Goal: Task Accomplishment & Management: Manage account settings

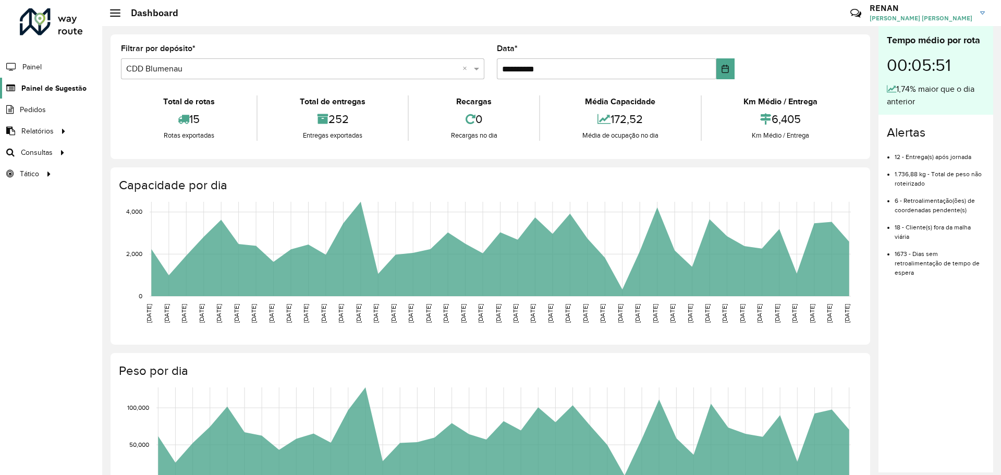
click at [51, 84] on span "Painel de Sugestão" at bounding box center [53, 88] width 65 height 11
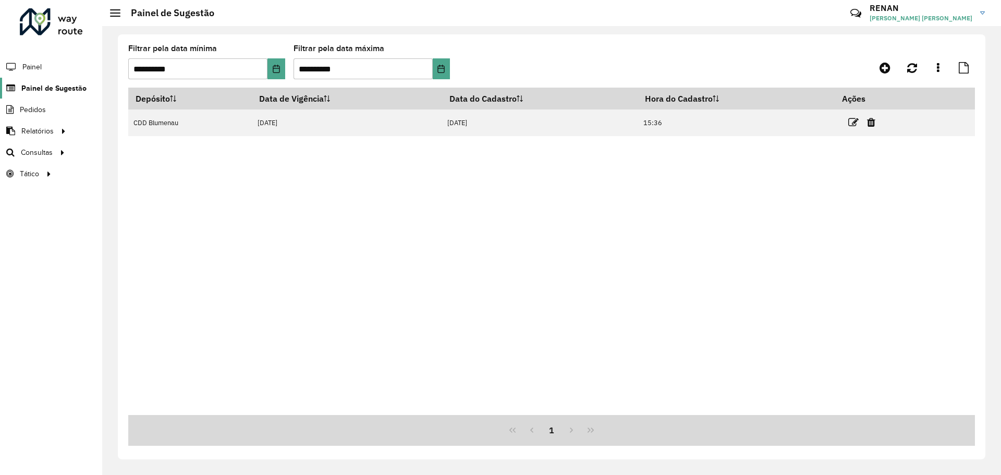
click at [70, 87] on span "Painel de Sugestão" at bounding box center [53, 88] width 65 height 11
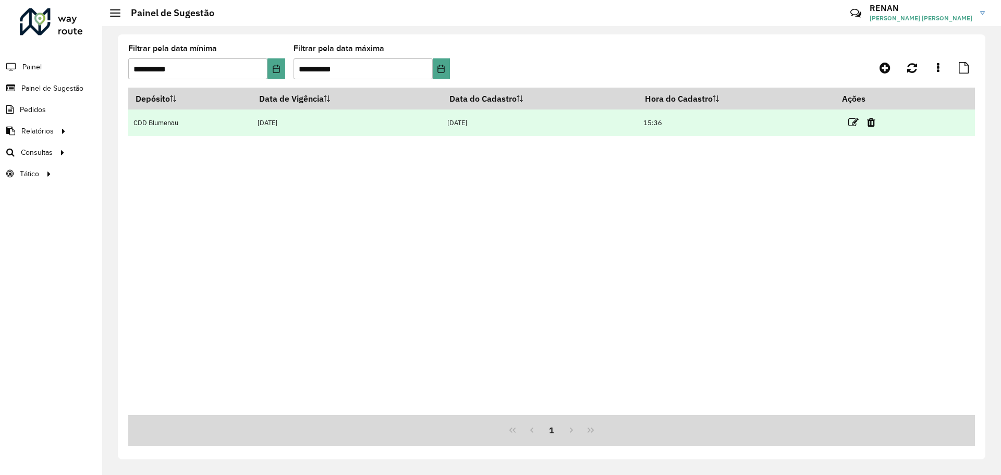
click at [202, 132] on td "CDD Blumenau" at bounding box center [190, 123] width 124 height 27
click at [857, 122] on icon at bounding box center [853, 122] width 10 height 10
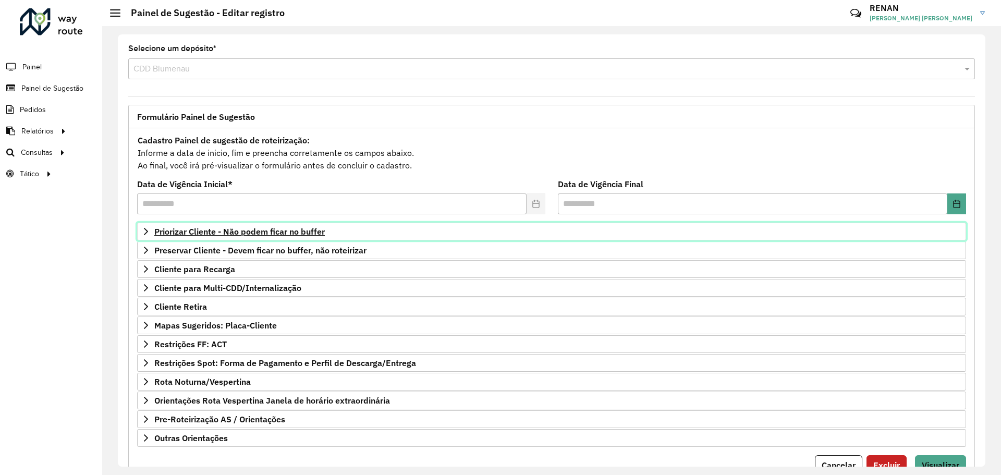
click at [243, 229] on span "Priorizar Cliente - Não podem ficar no buffer" at bounding box center [239, 231] width 171 height 8
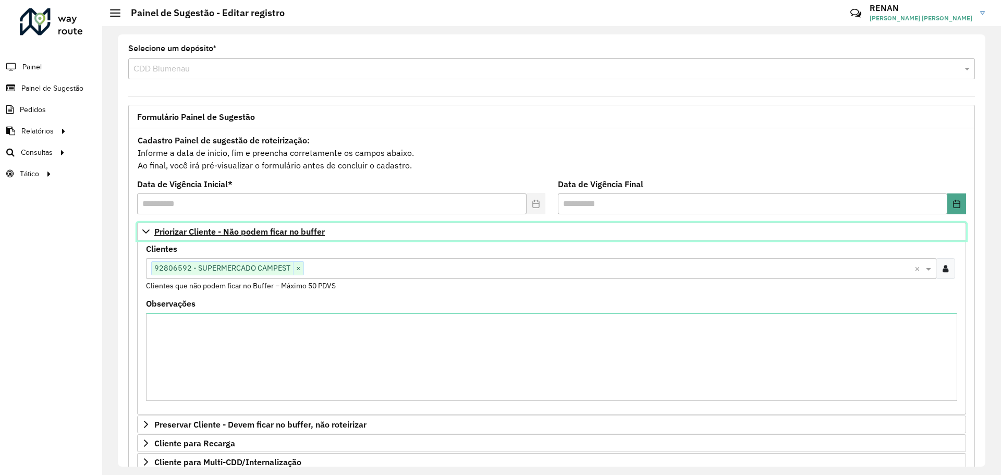
click at [237, 225] on link "Priorizar Cliente - Não podem ficar no buffer" at bounding box center [551, 232] width 829 height 18
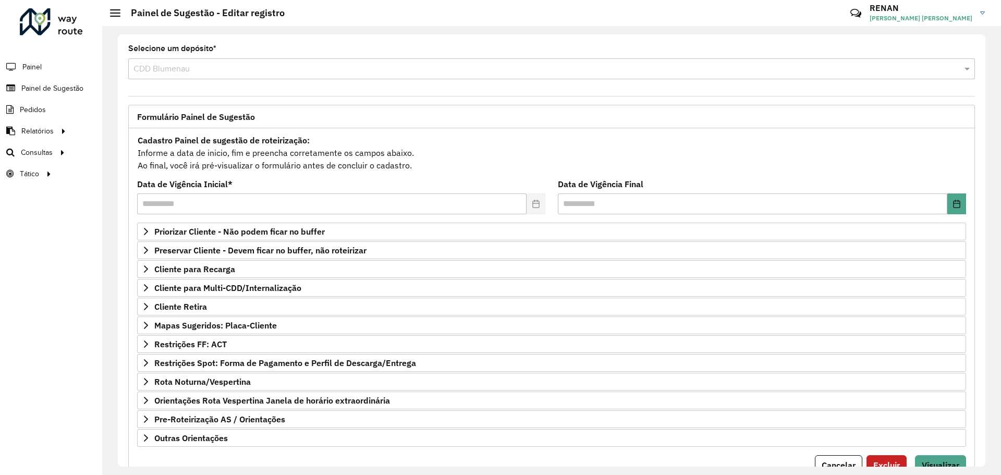
click at [126, 202] on div "**********" at bounding box center [551, 297] width 859 height 384
